Goal: Transaction & Acquisition: Subscribe to service/newsletter

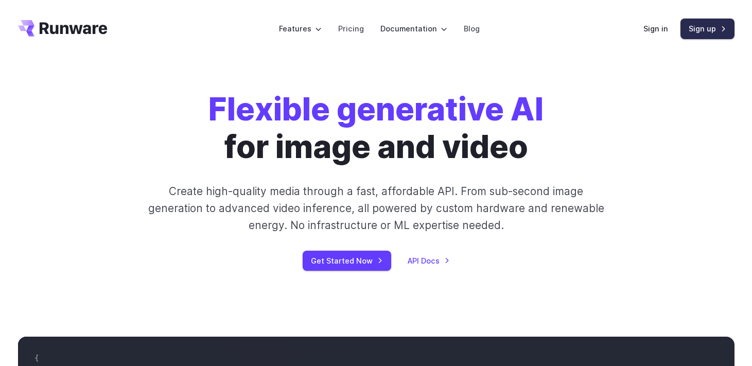
click at [709, 23] on link "Sign up" at bounding box center [708, 29] width 54 height 20
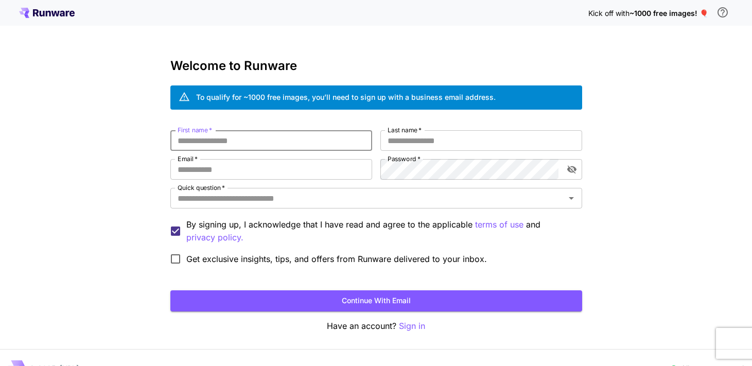
click at [306, 143] on input "First name   *" at bounding box center [271, 140] width 202 height 21
